Goal: Task Accomplishment & Management: Complete application form

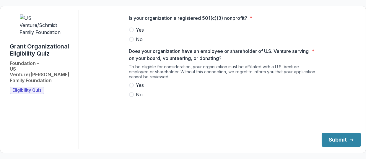
click at [132, 32] on span at bounding box center [131, 30] width 5 height 5
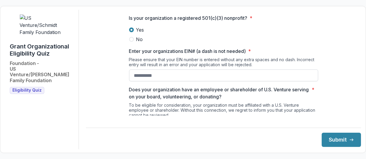
click at [148, 80] on input "Enter your organizations EIN# (a dash is not needed) *" at bounding box center [223, 76] width 189 height 12
drag, startPoint x: 135, startPoint y: 80, endPoint x: 144, endPoint y: 78, distance: 9.1
click at [135, 80] on input "Enter your organizations EIN# (a dash is not needed) *" at bounding box center [223, 76] width 189 height 12
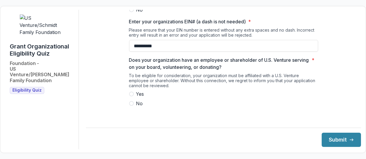
scroll to position [30, 0]
type input "**********"
drag, startPoint x: 130, startPoint y: 97, endPoint x: 133, endPoint y: 99, distance: 4.1
click at [130, 96] on span at bounding box center [131, 93] width 5 height 5
click at [330, 140] on button "Submit" at bounding box center [341, 140] width 39 height 14
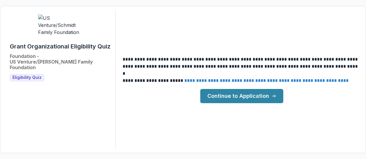
click at [230, 97] on link "Continue to Application" at bounding box center [242, 96] width 83 height 14
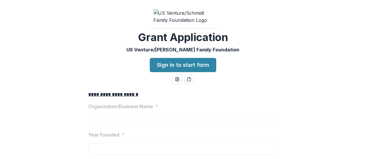
scroll to position [30, 0]
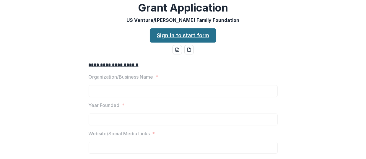
click at [164, 39] on link "Sign in to start form" at bounding box center [183, 35] width 67 height 14
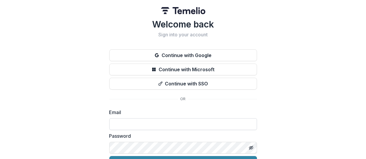
click at [127, 124] on input at bounding box center [183, 124] width 148 height 12
type input "**********"
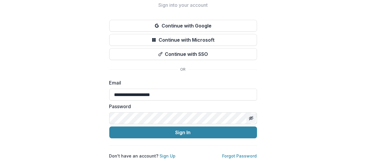
click at [250, 116] on icon "Toggle password visibility" at bounding box center [251, 118] width 5 height 5
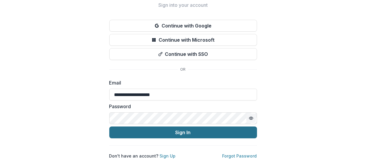
click at [171, 128] on button "Sign In" at bounding box center [183, 133] width 148 height 12
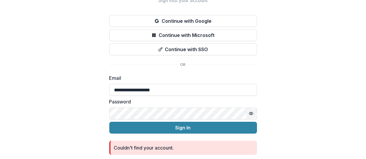
scroll to position [56, 0]
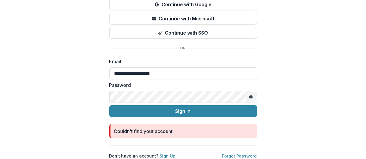
click at [163, 153] on link "Sign Up" at bounding box center [168, 155] width 16 height 5
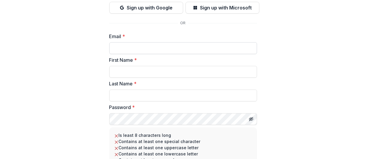
click at [129, 47] on input "Email *" at bounding box center [183, 48] width 148 height 12
type input "**********"
click at [123, 70] on input "First Name *" at bounding box center [183, 72] width 148 height 12
type input "********"
type input "*******"
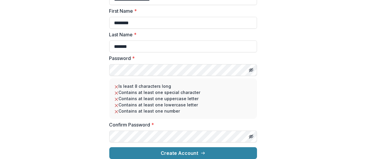
scroll to position [109, 0]
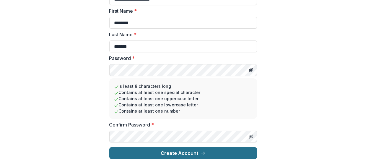
click at [179, 149] on button "Create Account" at bounding box center [183, 153] width 148 height 12
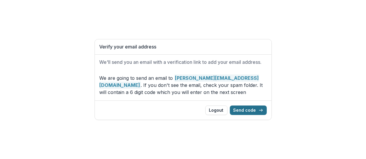
click at [249, 111] on button "Send code" at bounding box center [248, 110] width 37 height 9
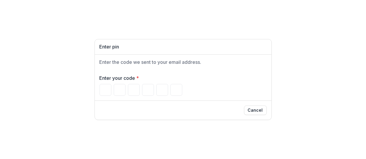
type input "*"
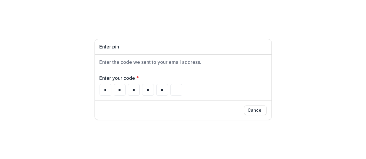
type input "*"
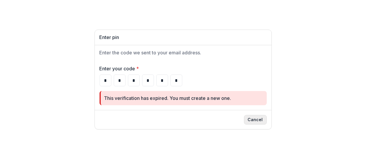
click at [256, 119] on button "Cancel" at bounding box center [255, 119] width 23 height 9
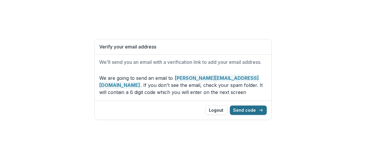
click at [248, 109] on button "Send code" at bounding box center [248, 110] width 37 height 9
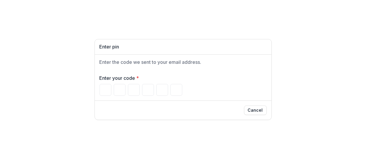
type input "*"
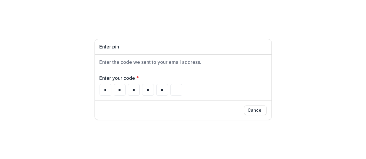
type input "*"
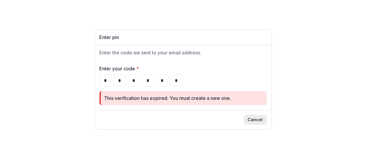
click at [260, 119] on button "Cancel" at bounding box center [255, 119] width 23 height 9
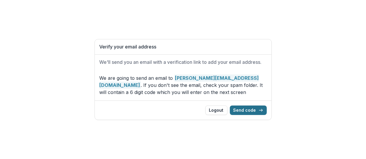
click at [247, 109] on button "Send code" at bounding box center [248, 110] width 37 height 9
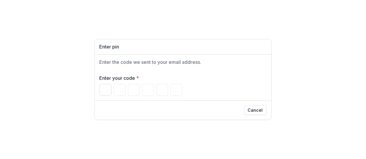
type input "*"
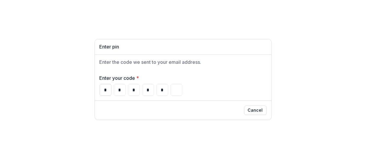
type input "*"
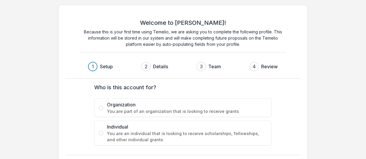
click at [101, 108] on span at bounding box center [101, 108] width 5 height 5
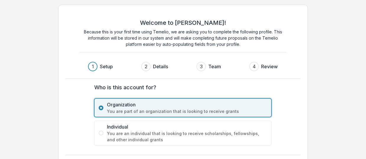
click at [213, 109] on span "You are part of an organization that is looking to receive grants" at bounding box center [187, 111] width 160 height 6
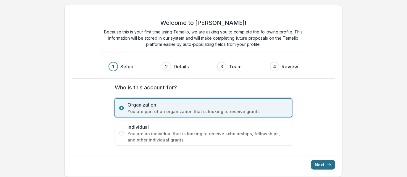
click at [325, 159] on button "Next" at bounding box center [323, 164] width 24 height 9
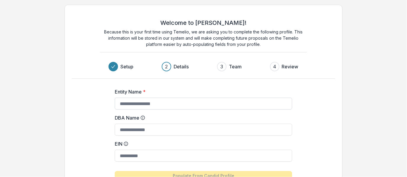
click at [141, 104] on input "Entity Name *" at bounding box center [203, 104] width 177 height 12
type input "**********"
click at [148, 131] on input "DBA Name" at bounding box center [203, 130] width 177 height 12
click at [136, 156] on input "EIN" at bounding box center [203, 156] width 177 height 12
click at [131, 153] on input "EIN" at bounding box center [203, 156] width 177 height 12
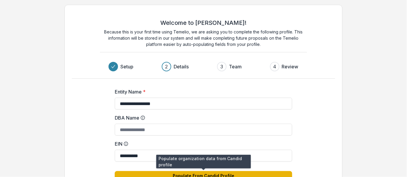
type input "**********"
click at [190, 159] on button "Populate From Candid Profile" at bounding box center [203, 175] width 177 height 9
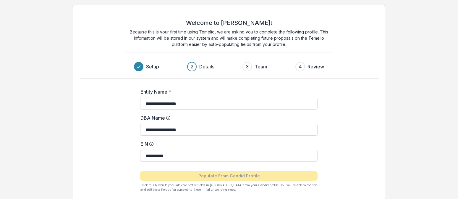
click at [198, 130] on input "**********" at bounding box center [228, 130] width 177 height 12
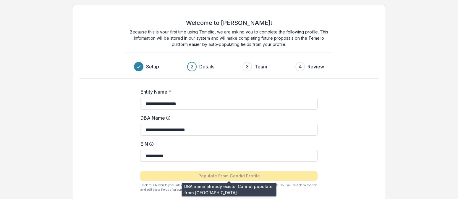
type input "**********"
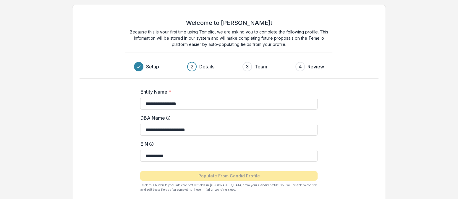
drag, startPoint x: 210, startPoint y: 130, endPoint x: 95, endPoint y: 135, distance: 114.8
click at [96, 134] on div "**********" at bounding box center [229, 114] width 314 height 218
type input "**********"
click at [191, 66] on div "2" at bounding box center [192, 66] width 3 height 7
drag, startPoint x: 210, startPoint y: 129, endPoint x: 91, endPoint y: 140, distance: 118.8
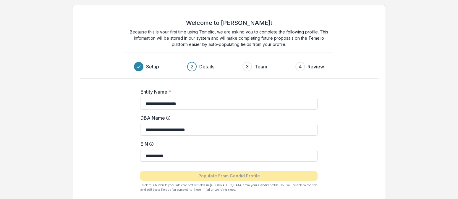
click at [91, 140] on div "**********" at bounding box center [229, 114] width 314 height 218
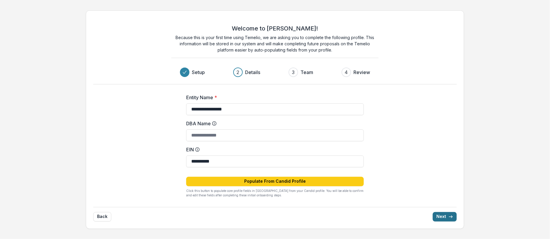
click at [366, 159] on button "Next" at bounding box center [444, 216] width 24 height 9
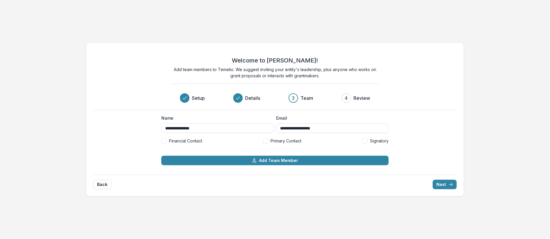
click at [366, 142] on span at bounding box center [364, 140] width 5 height 5
click at [269, 141] on label "Primary Contact" at bounding box center [282, 141] width 38 height 6
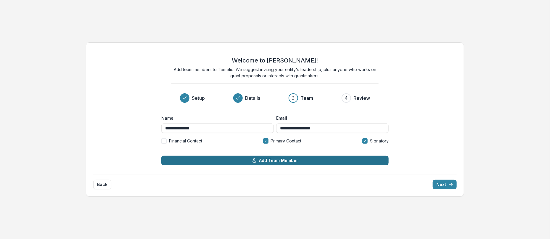
click at [271, 159] on button "Add Team Member" at bounding box center [274, 160] width 227 height 9
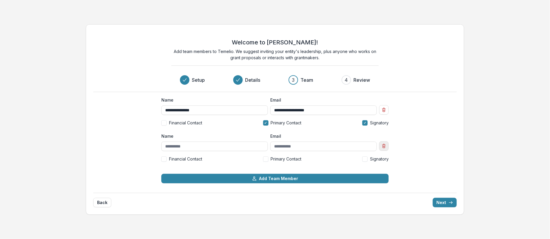
click at [366, 146] on line "Remove team member" at bounding box center [384, 146] width 0 height 1
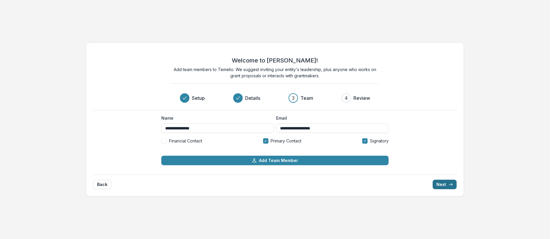
click at [366, 159] on button "Next" at bounding box center [444, 184] width 24 height 9
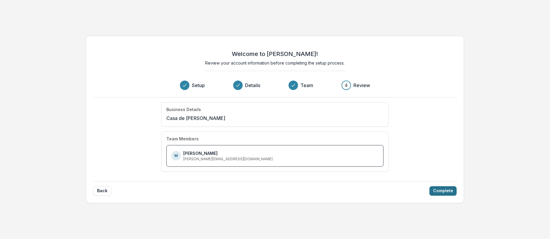
click at [366, 159] on button "Complete" at bounding box center [442, 190] width 27 height 9
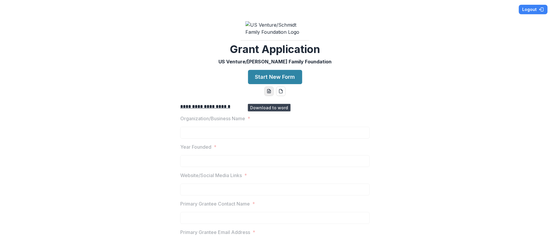
click at [269, 93] on icon "word-download" at bounding box center [268, 91] width 5 height 5
click at [365, 86] on div "**********" at bounding box center [275, 119] width 550 height 239
click at [265, 81] on button "Start New Form" at bounding box center [275, 77] width 54 height 14
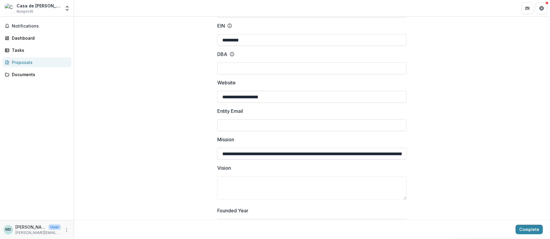
scroll to position [89, 0]
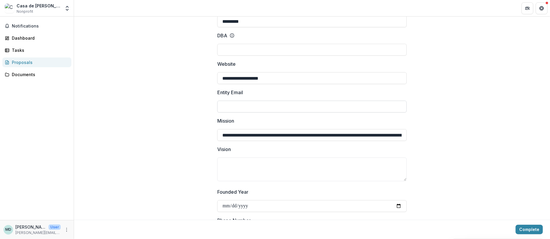
click at [247, 105] on input "Entity Email" at bounding box center [311, 107] width 189 height 12
type input "**********"
click at [257, 159] on textarea "Vision" at bounding box center [311, 169] width 189 height 24
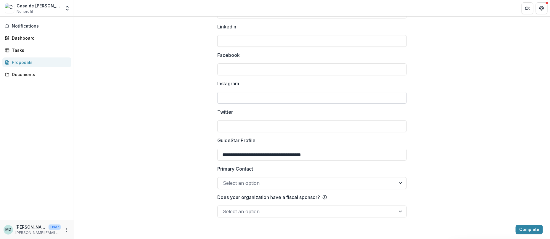
scroll to position [805, 0]
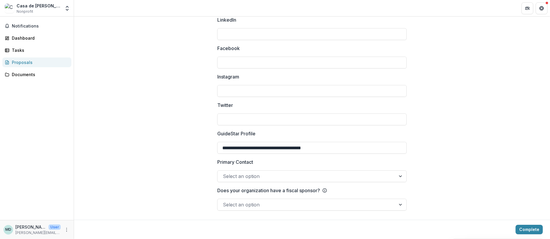
click at [363, 159] on div at bounding box center [306, 176] width 167 height 8
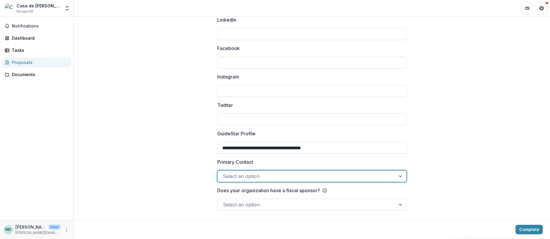
click at [363, 159] on div at bounding box center [306, 176] width 167 height 8
click at [366, 159] on div at bounding box center [400, 175] width 11 height 11
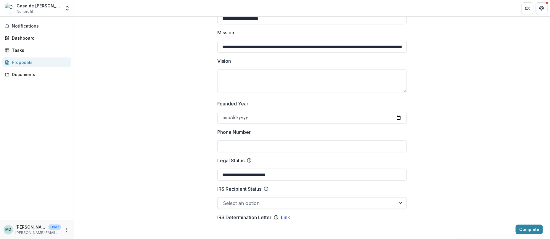
scroll to position [177, 0]
